Goal: Entertainment & Leisure: Consume media (video, audio)

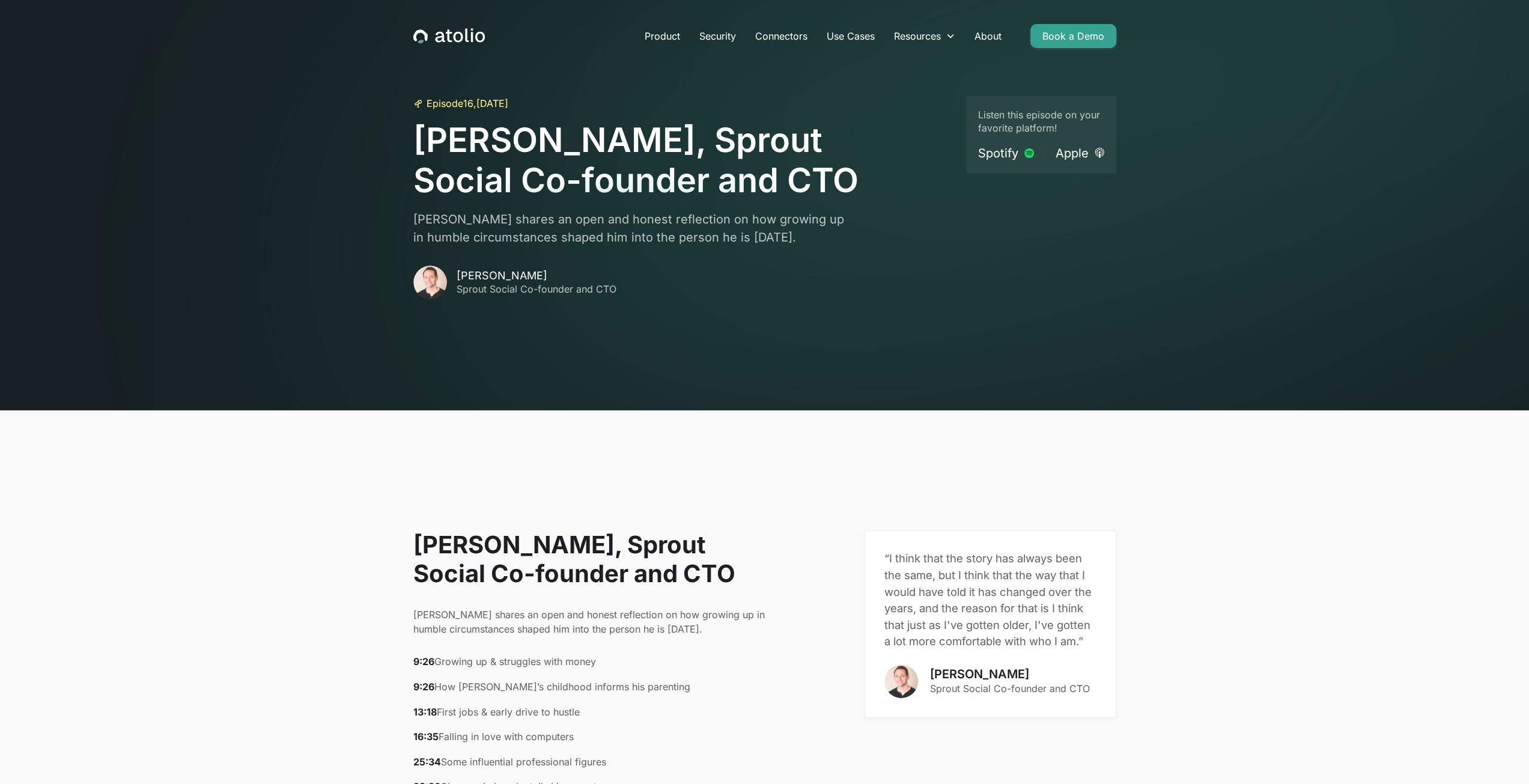
click at [629, 150] on h1 "[PERSON_NAME], Sprout Social Co-founder and CTO" at bounding box center [684, 160] width 543 height 80
click at [461, 34] on icon "home" at bounding box center [458, 36] width 10 height 11
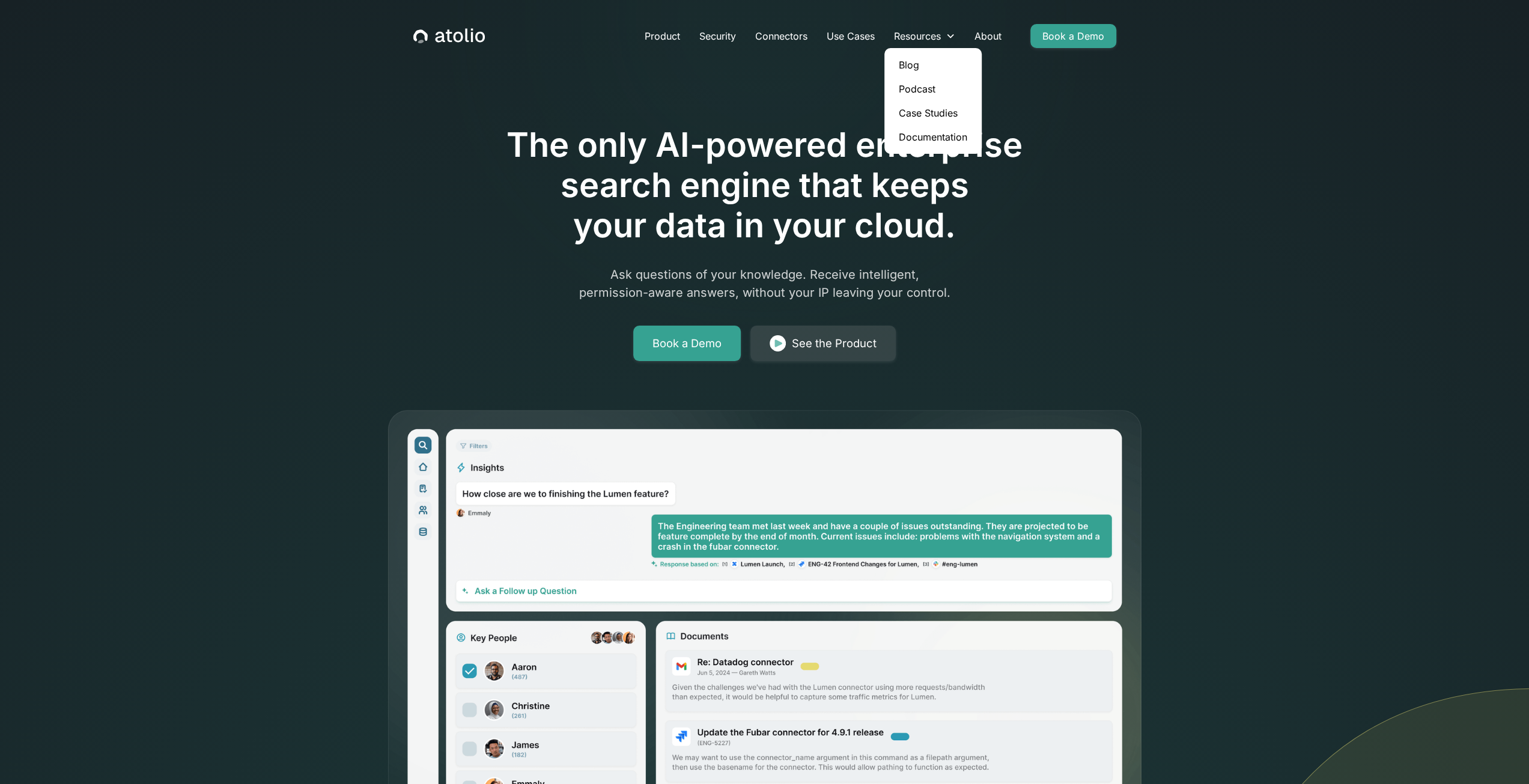
click at [919, 86] on link "Podcast" at bounding box center [932, 88] width 87 height 24
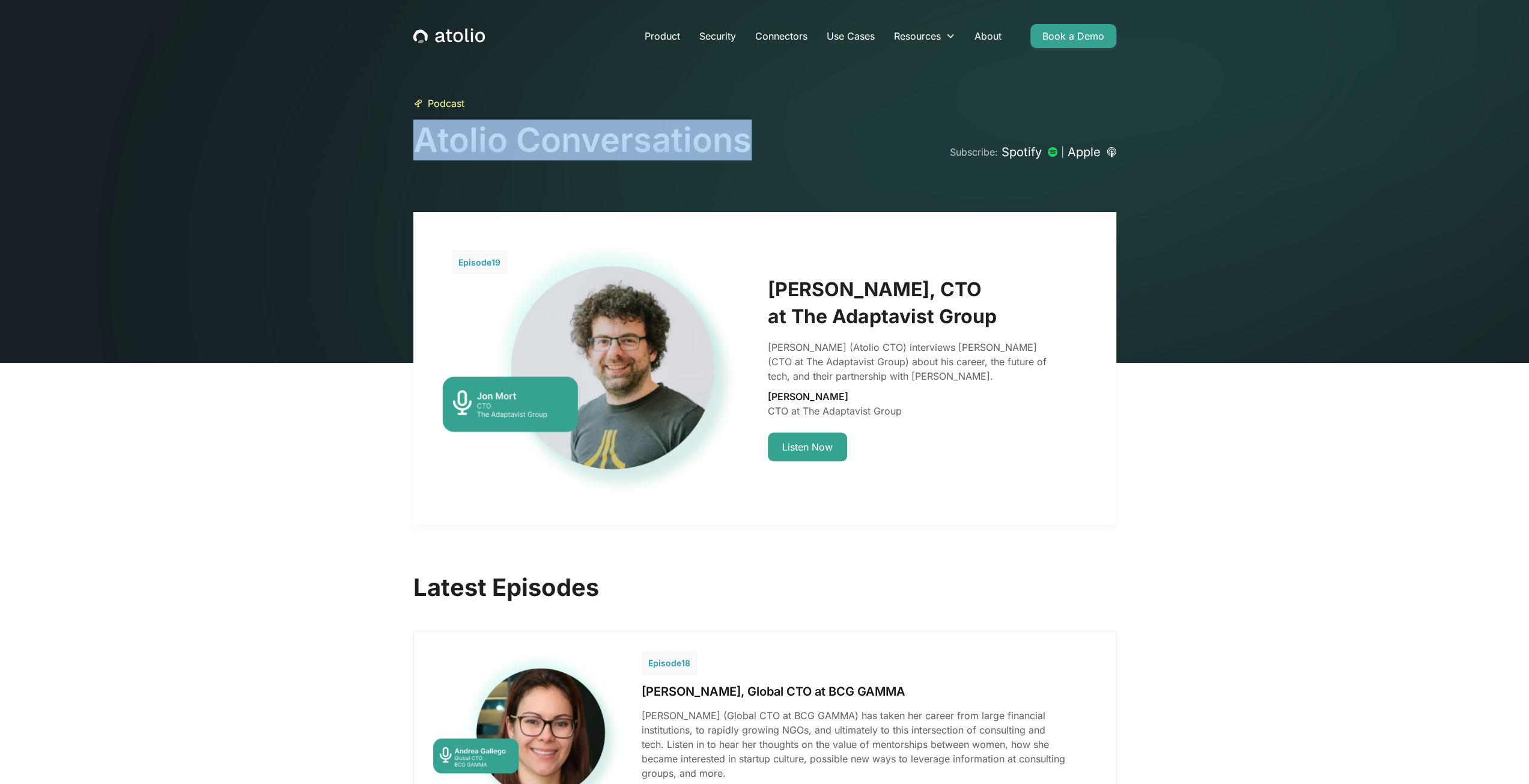
drag, startPoint x: 780, startPoint y: 143, endPoint x: 419, endPoint y: 140, distance: 361.0
click at [419, 140] on div "Podcast Atolio Conversations Subscribe: Spotify | Apple" at bounding box center [764, 129] width 703 height 65
copy h1 "Atolio Conversations"
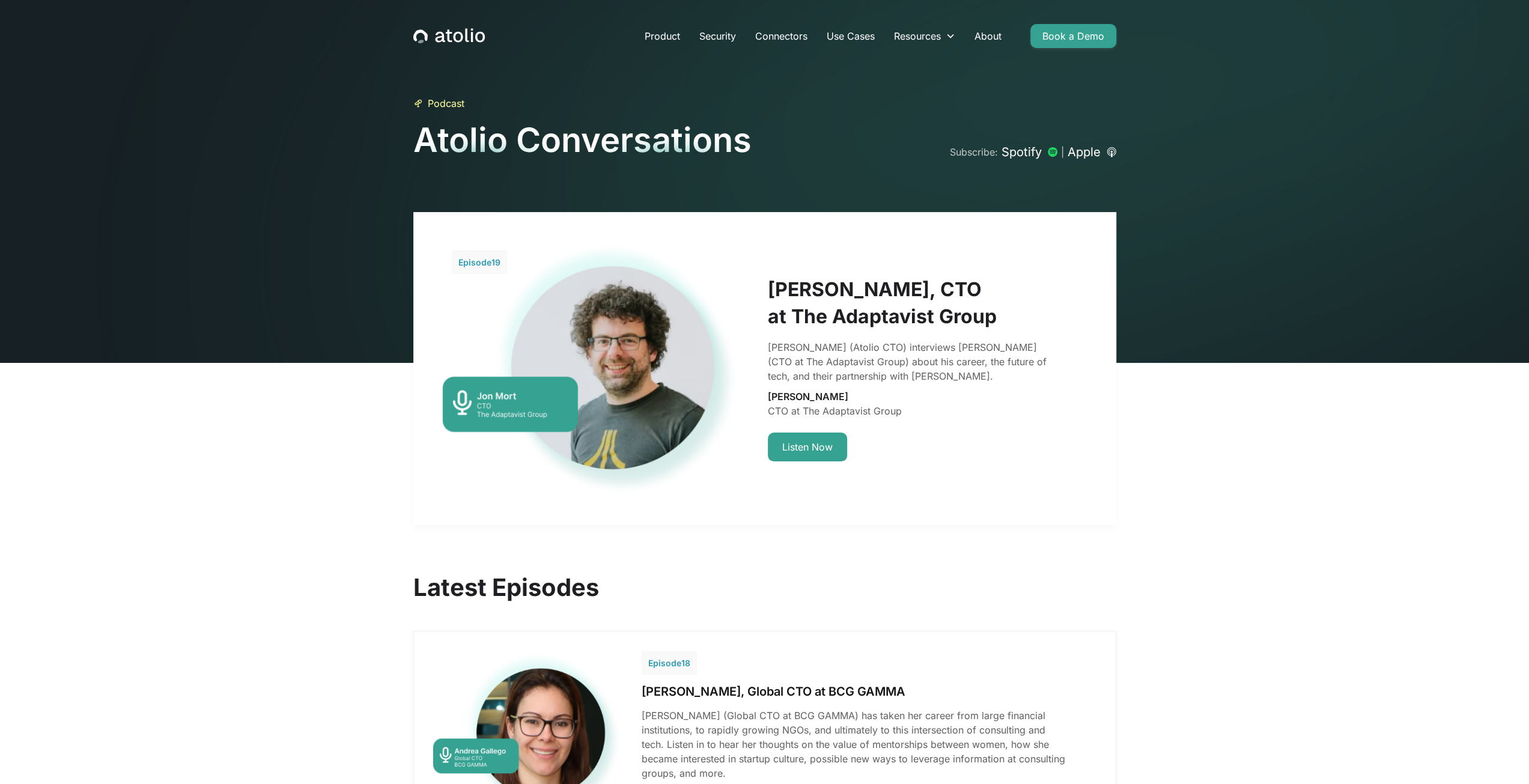
drag, startPoint x: 323, startPoint y: 420, endPoint x: 339, endPoint y: 419, distance: 16.0
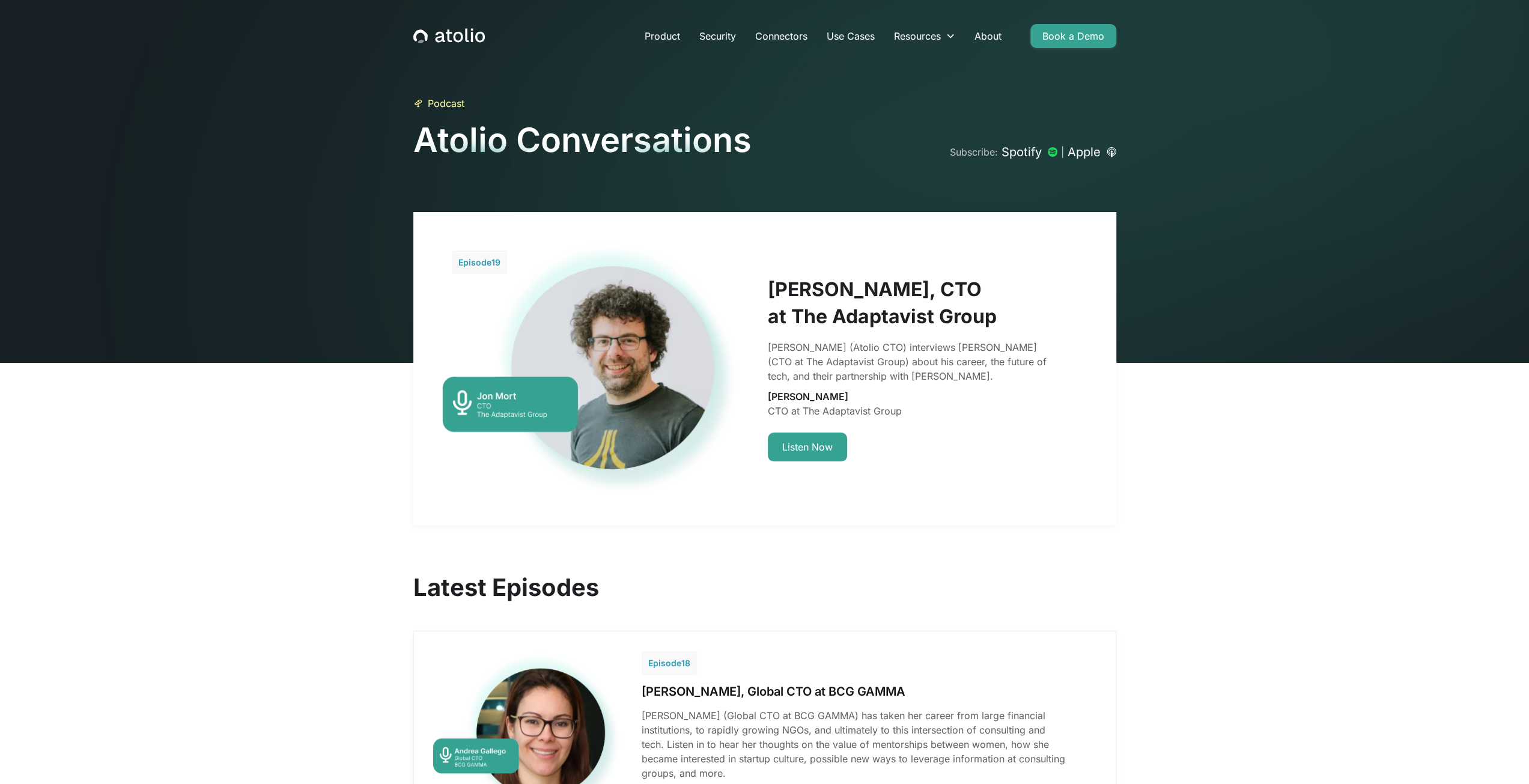
drag, startPoint x: 181, startPoint y: 545, endPoint x: 323, endPoint y: 497, distance: 149.9
